Goal: Find specific page/section: Find specific page/section

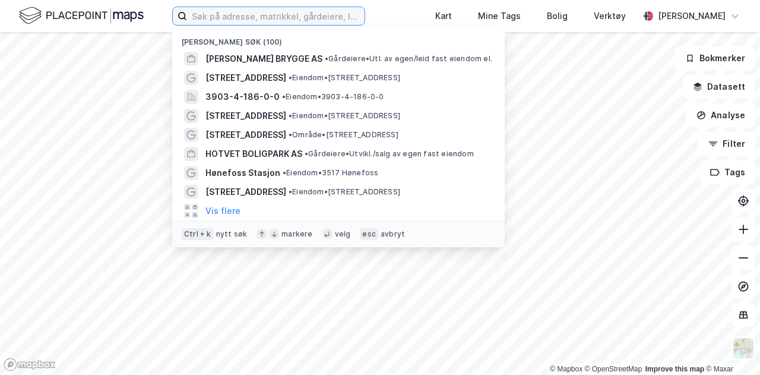
click at [244, 15] on input at bounding box center [276, 16] width 178 height 18
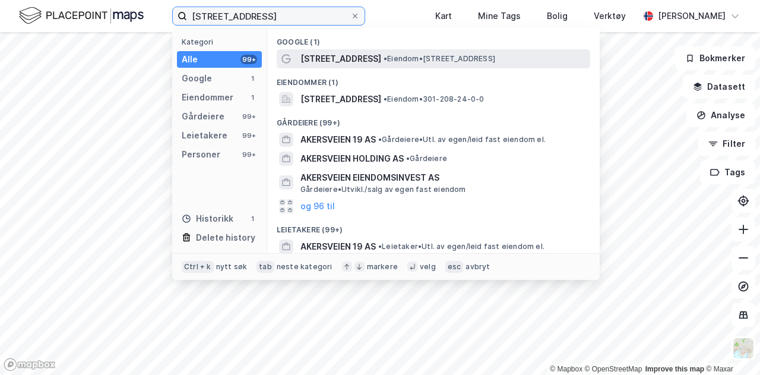
type input "[STREET_ADDRESS]"
click at [366, 67] on div "[STREET_ADDRESS] • Eiendom • [STREET_ADDRESS]" at bounding box center [434, 58] width 314 height 19
